Goal: Information Seeking & Learning: Learn about a topic

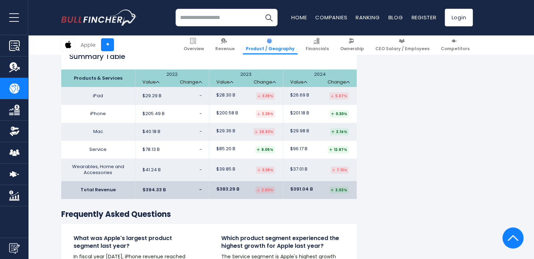
scroll to position [1153, 0]
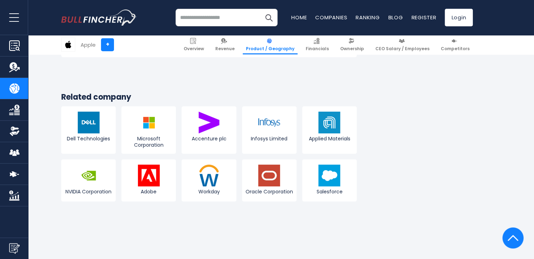
scroll to position [1399, 0]
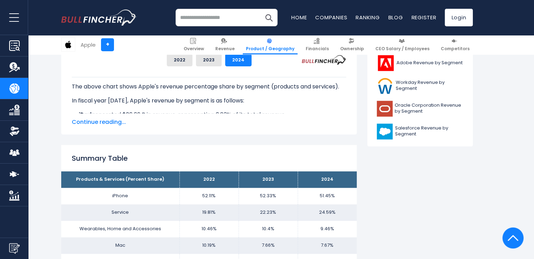
scroll to position [359, 0]
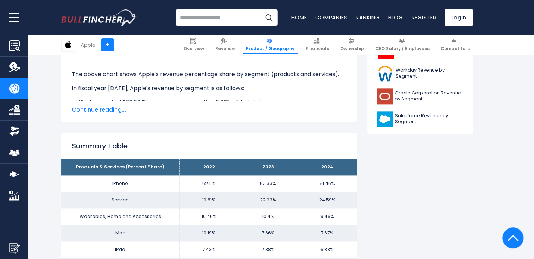
click at [100, 111] on span "Continue reading..." at bounding box center [209, 110] width 274 height 8
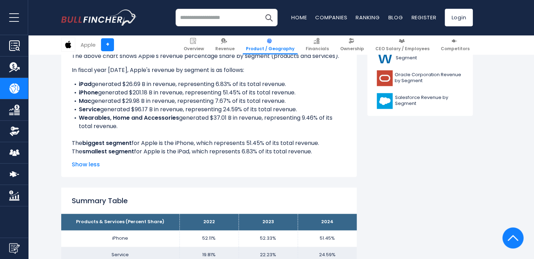
scroll to position [381, 0]
